Goal: Transaction & Acquisition: Purchase product/service

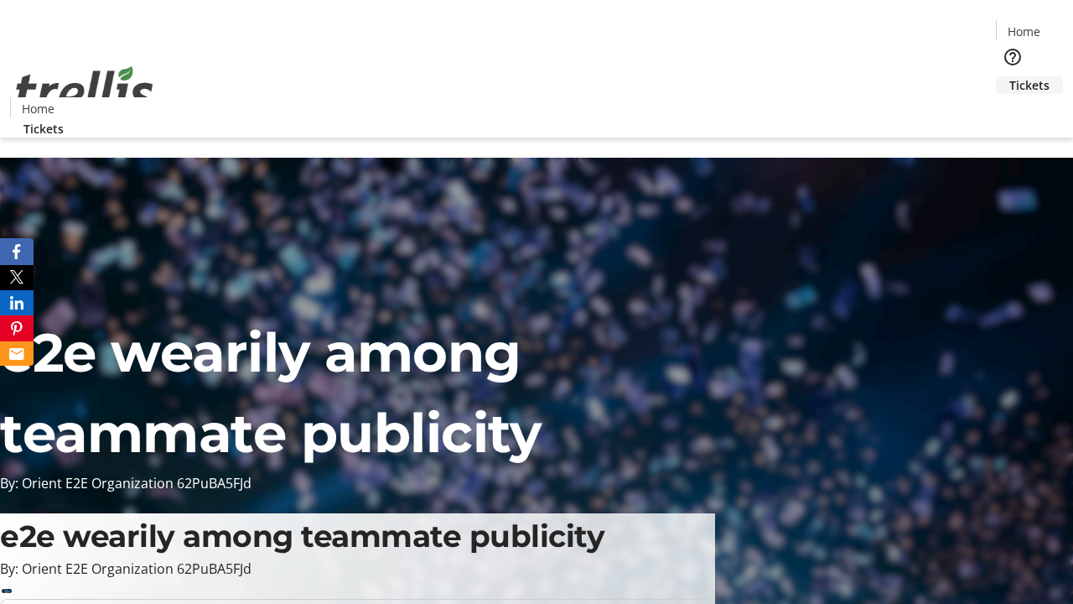
click at [1010, 76] on span "Tickets" at bounding box center [1030, 85] width 40 height 18
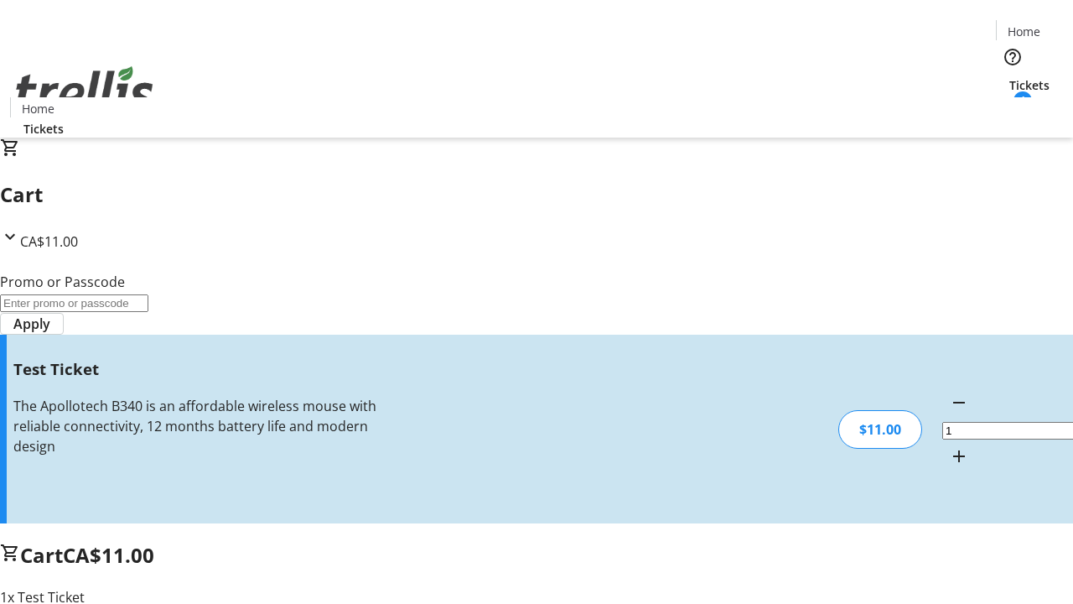
type input "UNLOCK"
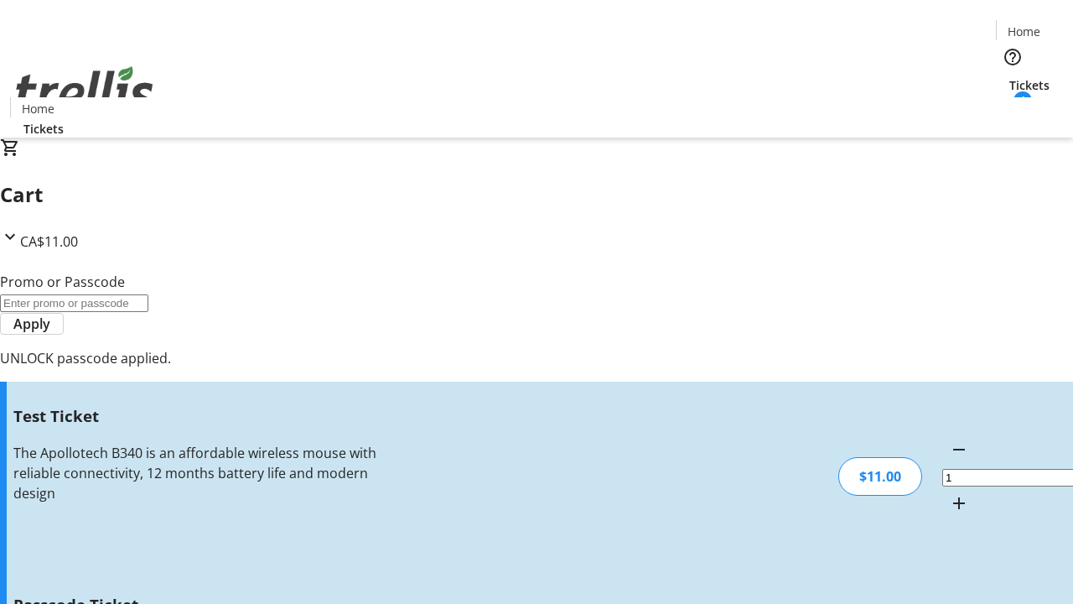
type input "5"
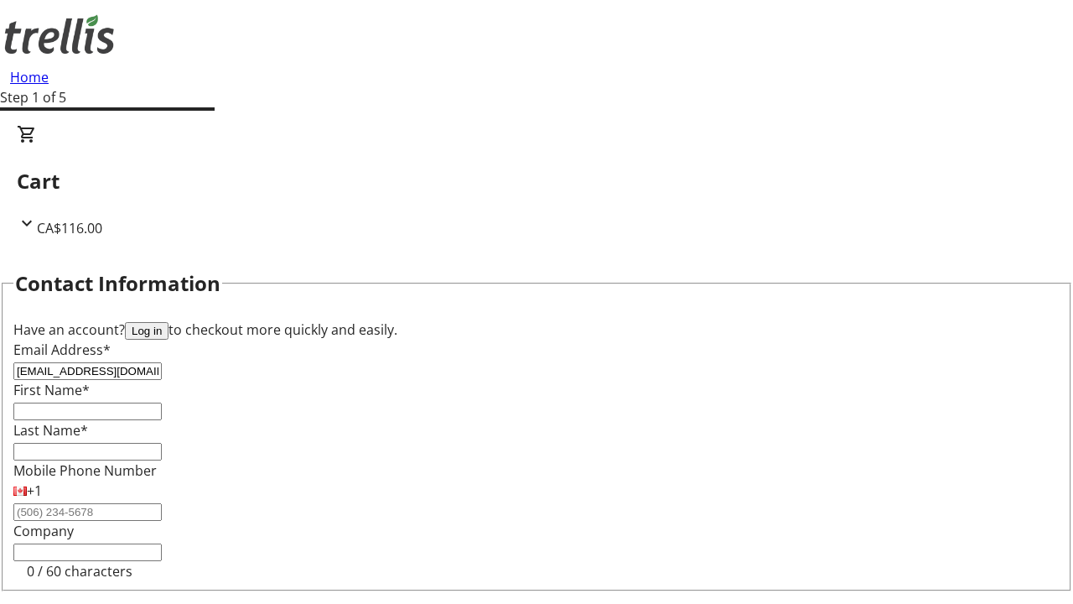
type input "[EMAIL_ADDRESS][DOMAIN_NAME]"
type input "Lily"
type input "[PERSON_NAME]"
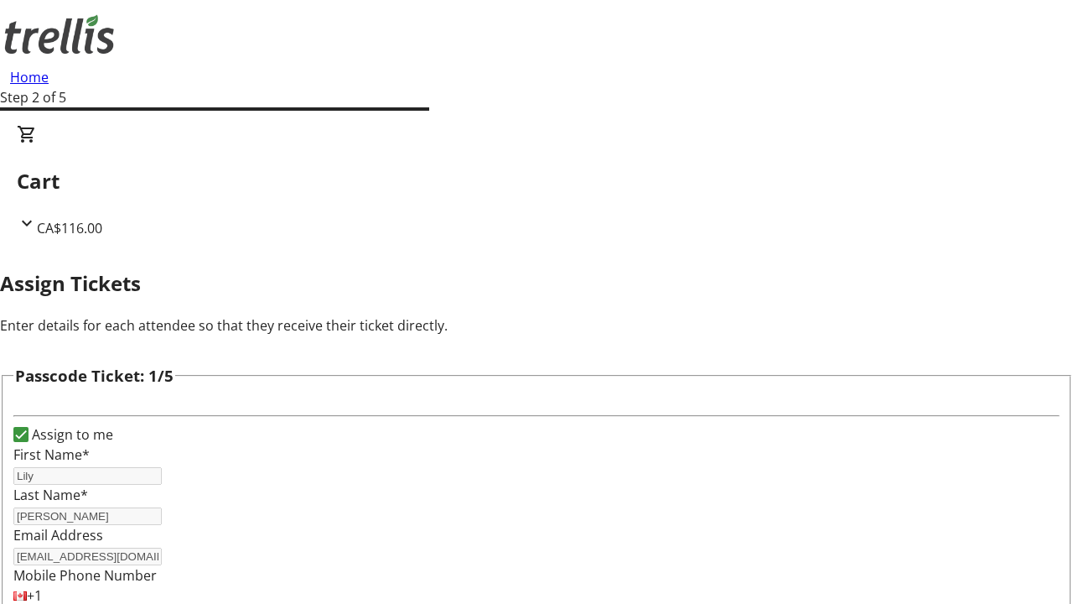
type input "[PERSON_NAME]"
type input "Kiera"
type input "[PERSON_NAME]"
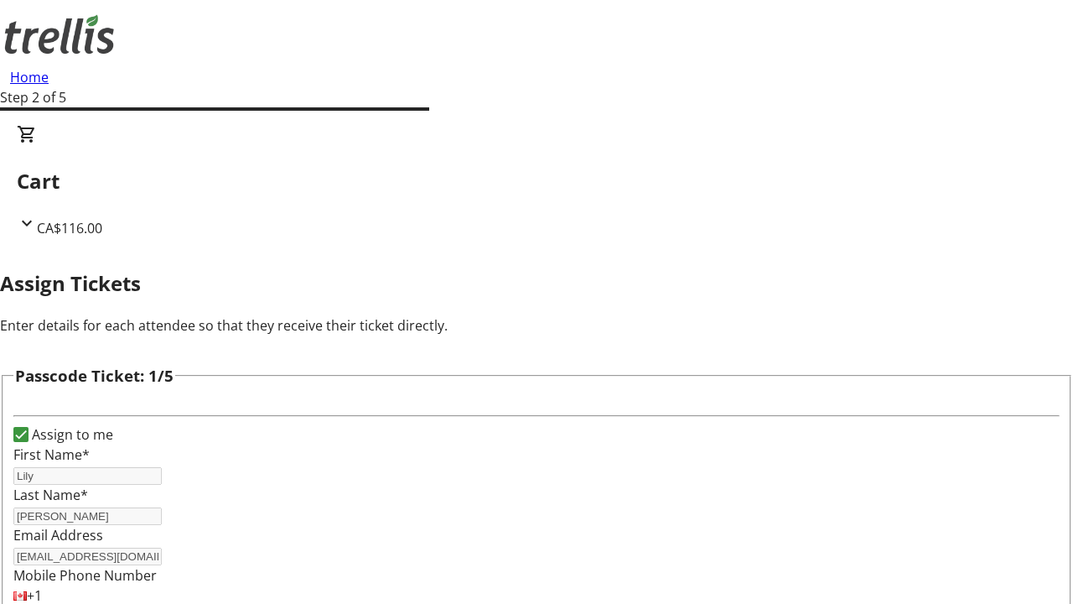
type input "[PERSON_NAME]"
checkbox input "true"
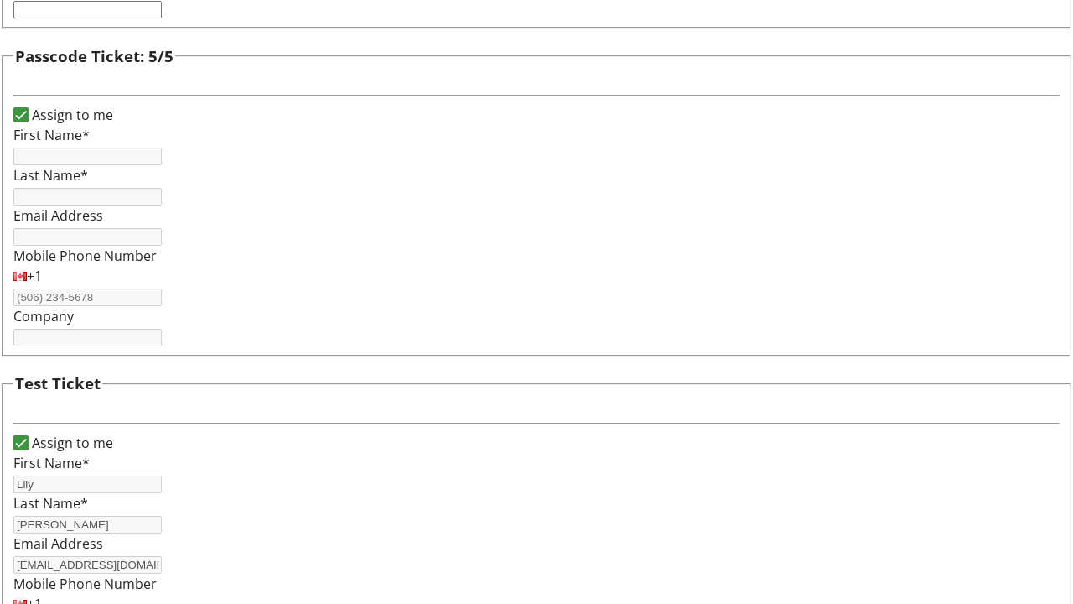
type input "Lily"
type input "[PERSON_NAME]"
type input "[EMAIL_ADDRESS][DOMAIN_NAME]"
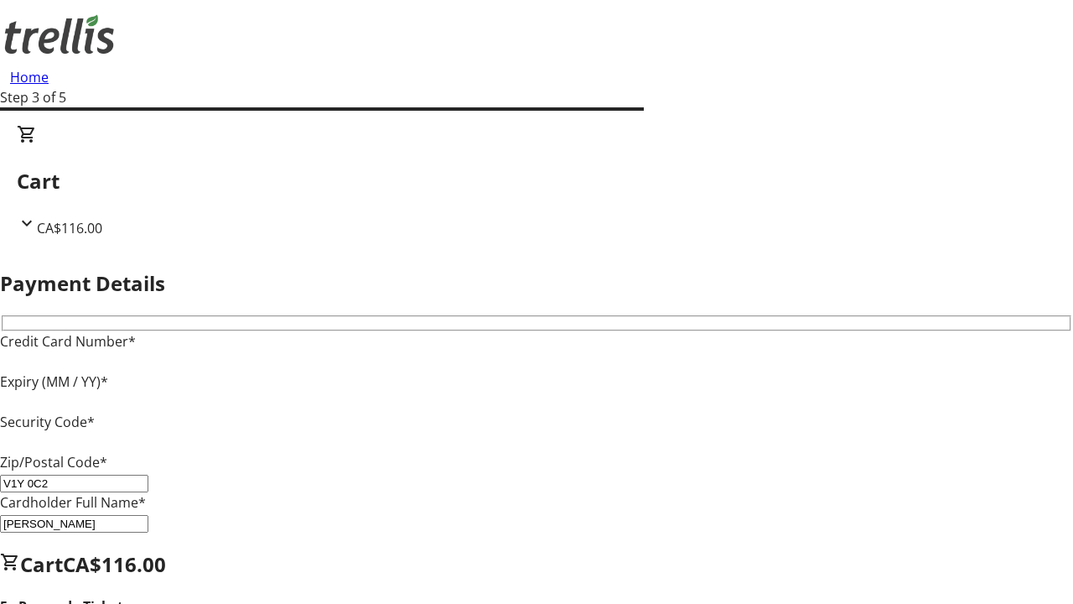
type input "V1Y 0C2"
